Goal: Find specific page/section: Find specific page/section

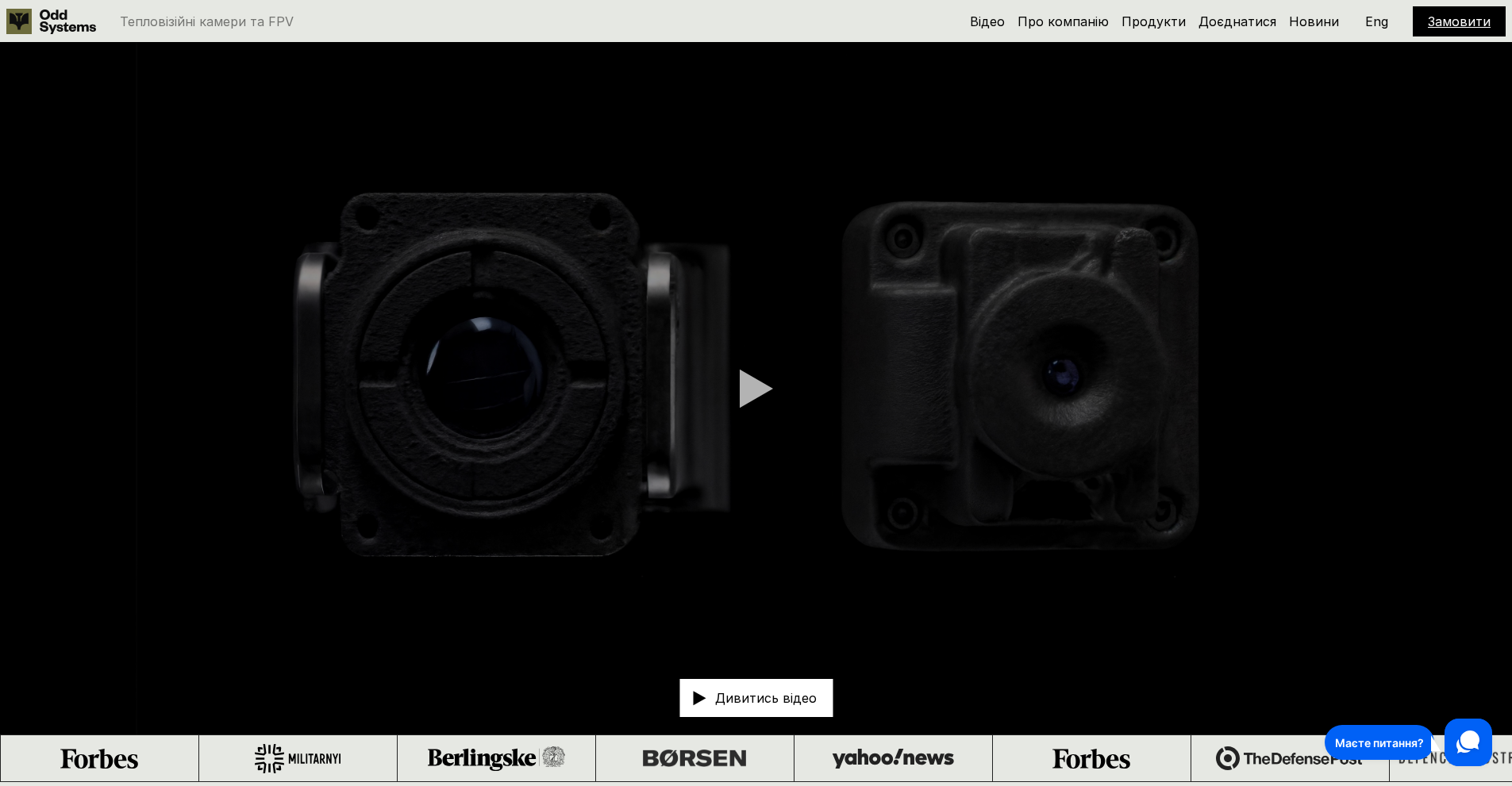
click at [748, 390] on div at bounding box center [756, 388] width 33 height 40
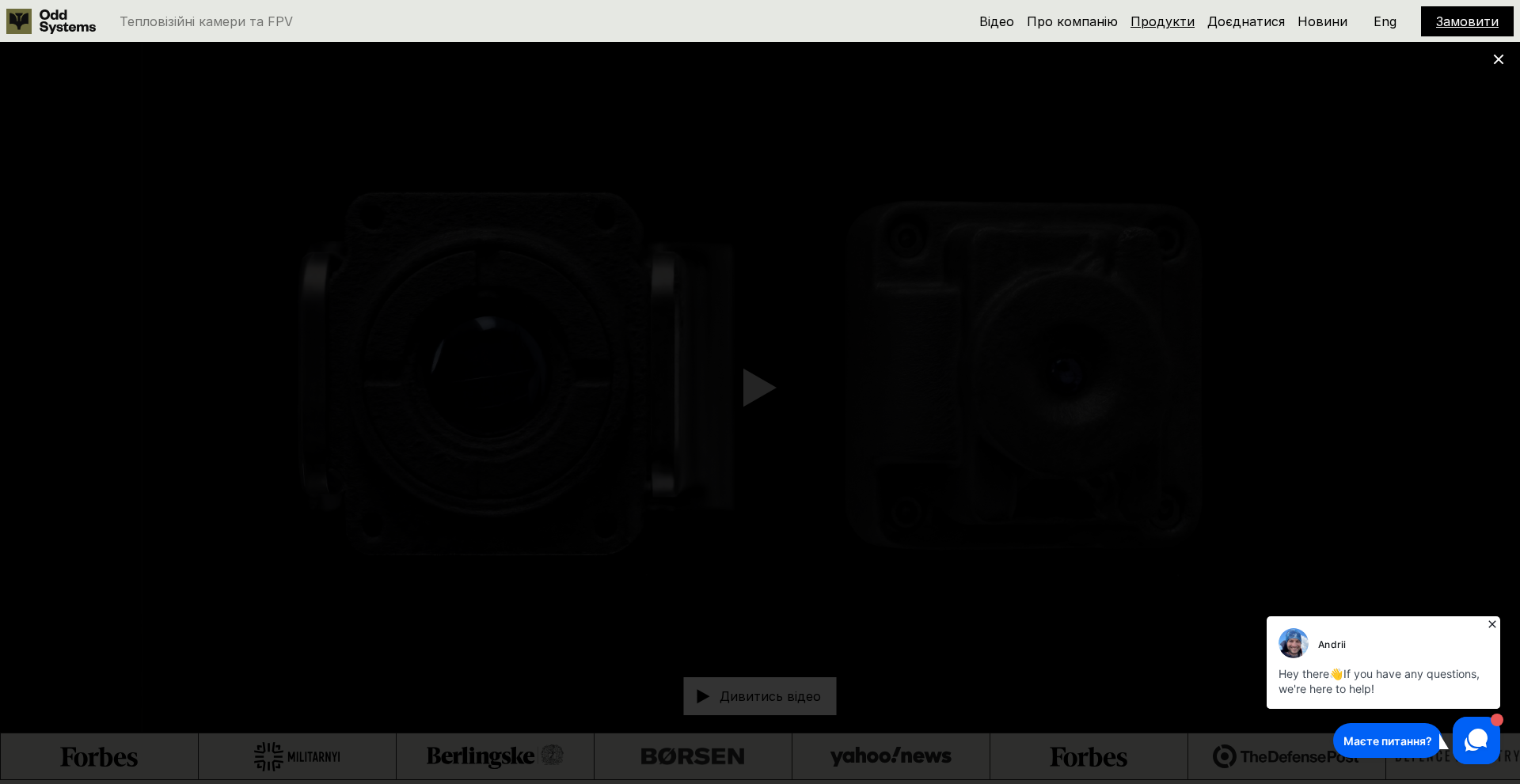
click at [1173, 22] on link "Продукти" at bounding box center [1163, 21] width 64 height 16
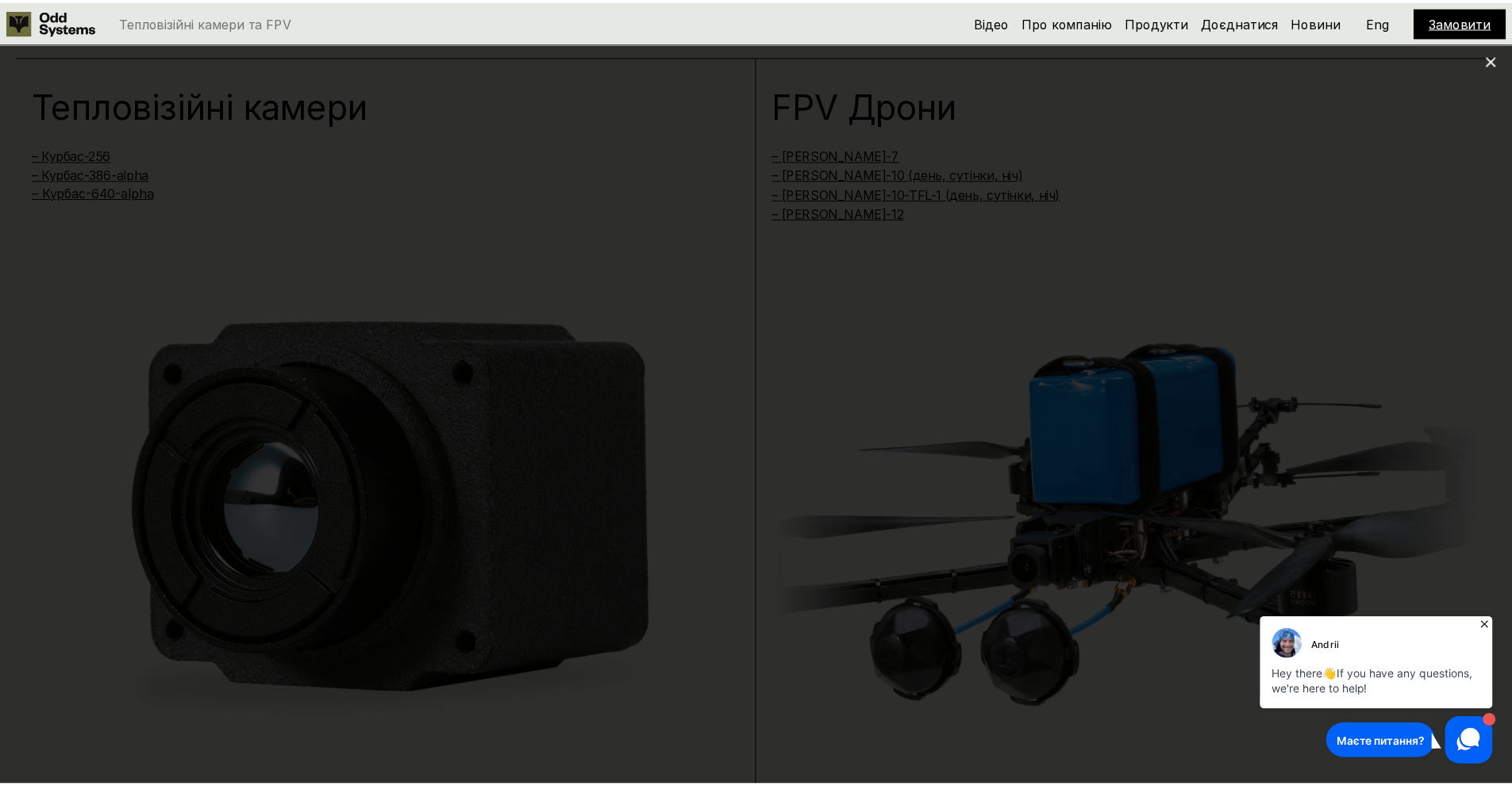
scroll to position [1568, 0]
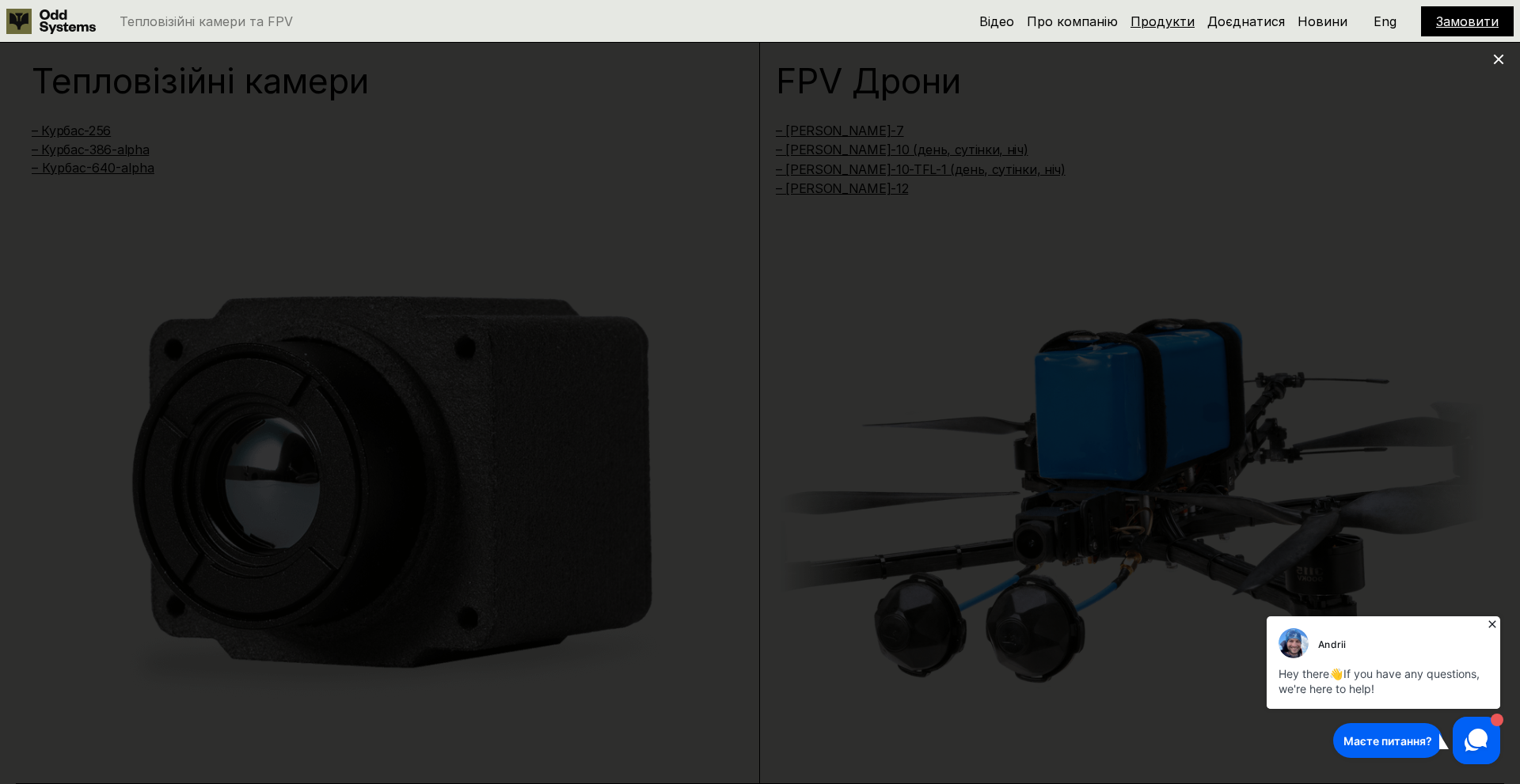
click at [1176, 19] on link "Продукти" at bounding box center [1163, 21] width 64 height 16
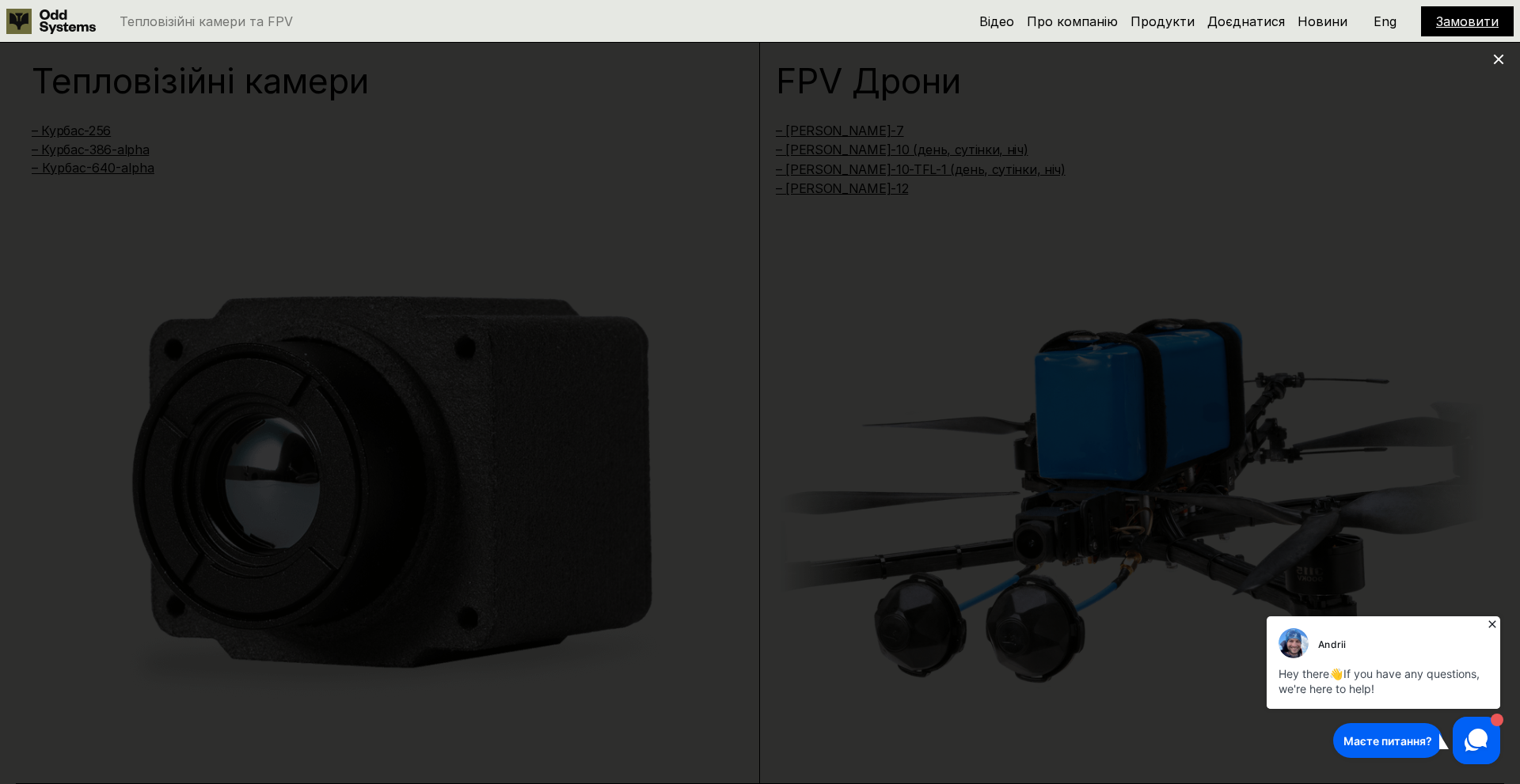
click at [1501, 626] on div "Andrii Hey there 👋 If you have any questions, we're here to help!" at bounding box center [1384, 662] width 241 height 100
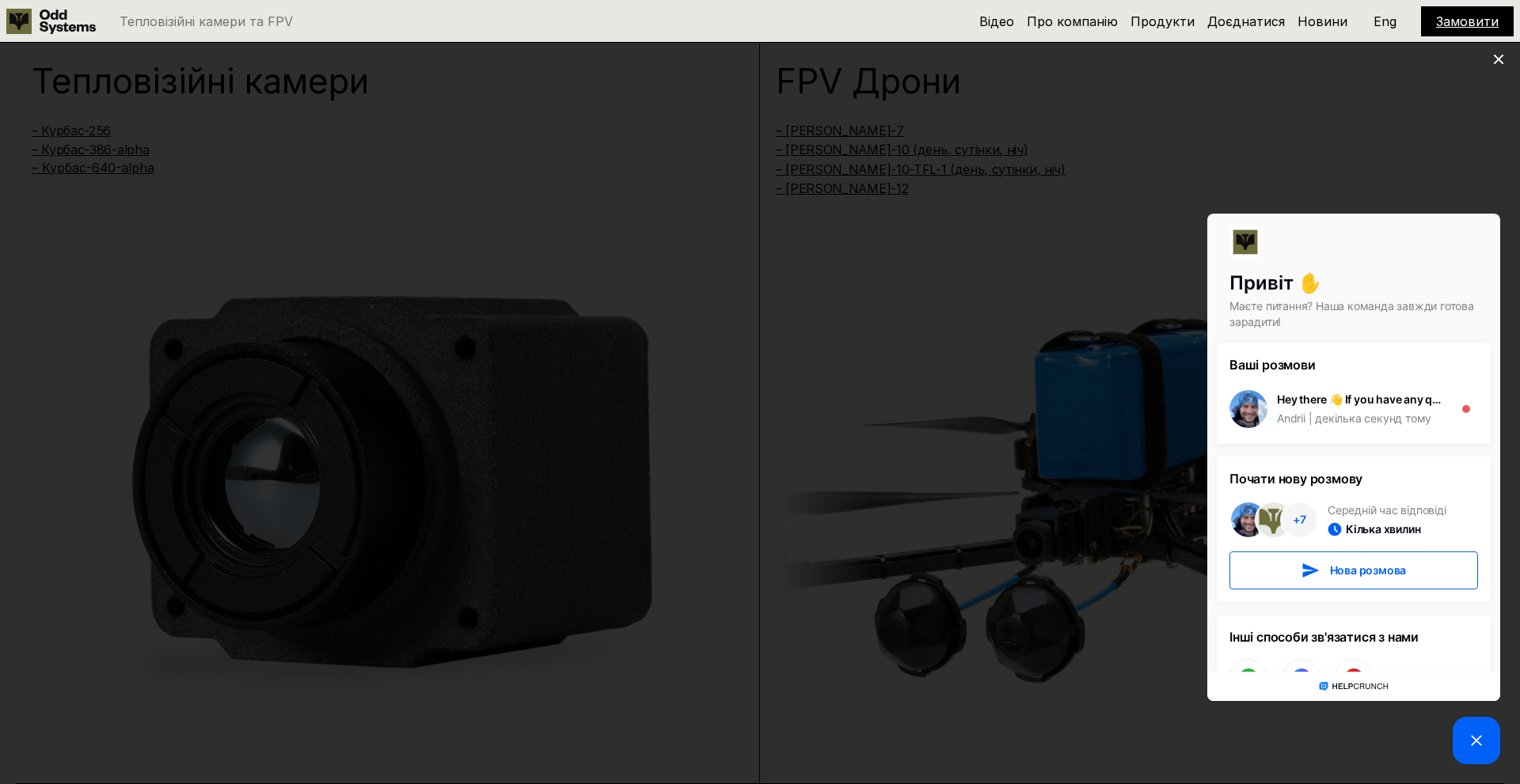
click at [1500, 60] on use at bounding box center [1499, 59] width 11 height 11
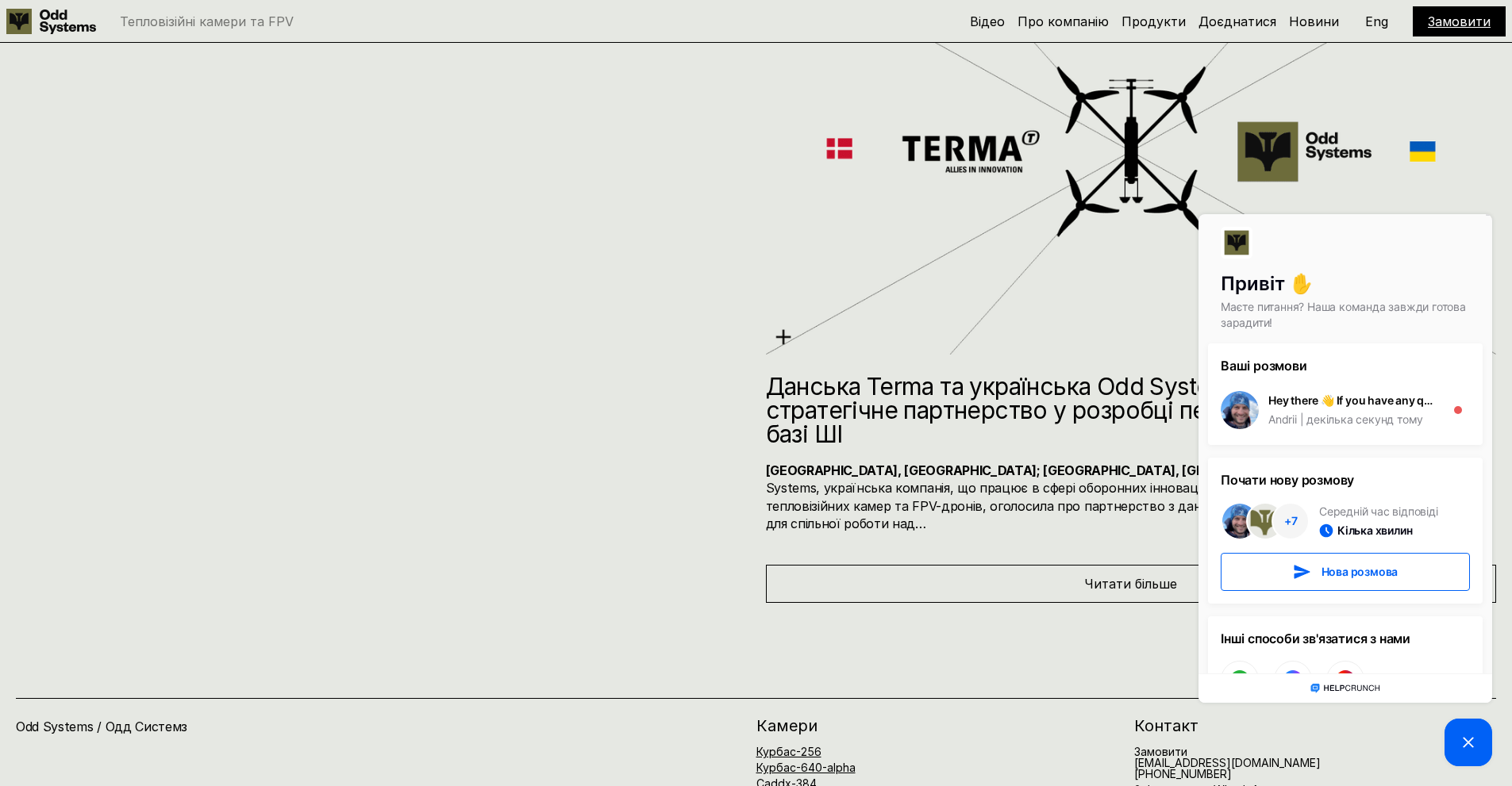
scroll to position [9163, 0]
